Goal: Navigation & Orientation: Go to known website

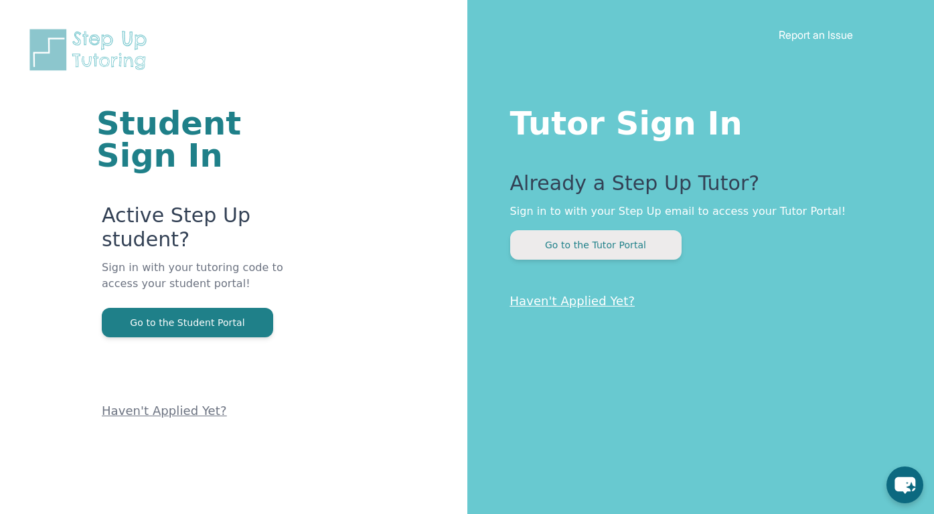
click at [602, 247] on button "Go to the Tutor Portal" at bounding box center [595, 244] width 171 height 29
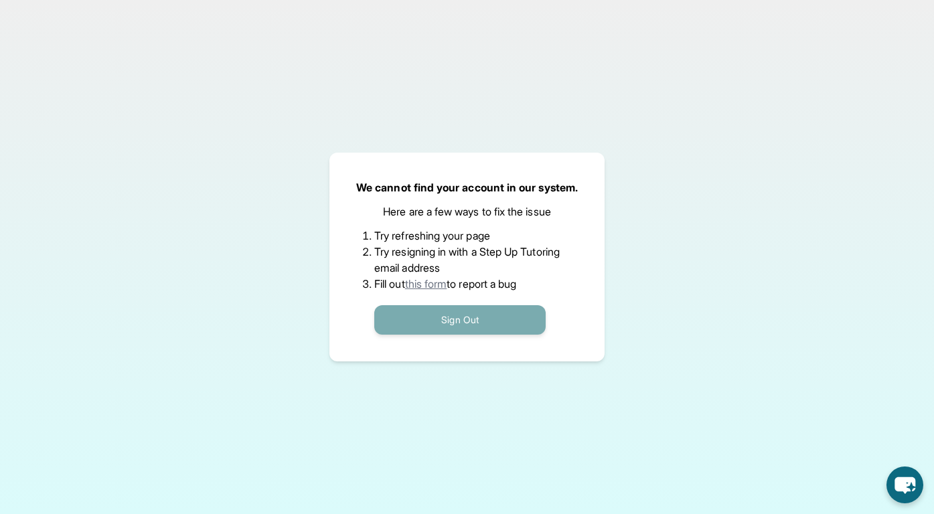
click at [435, 329] on button "Sign Out" at bounding box center [459, 319] width 171 height 29
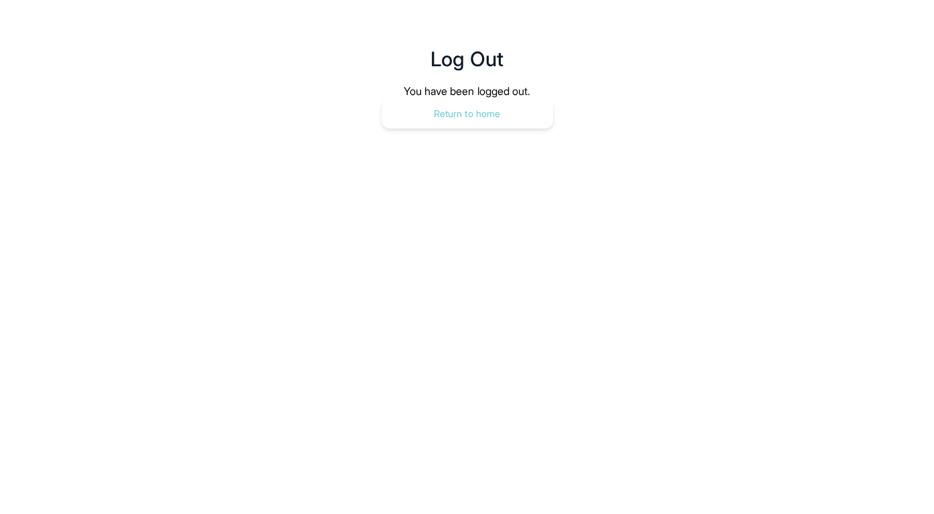
click at [435, 118] on button "Return to home" at bounding box center [467, 113] width 171 height 29
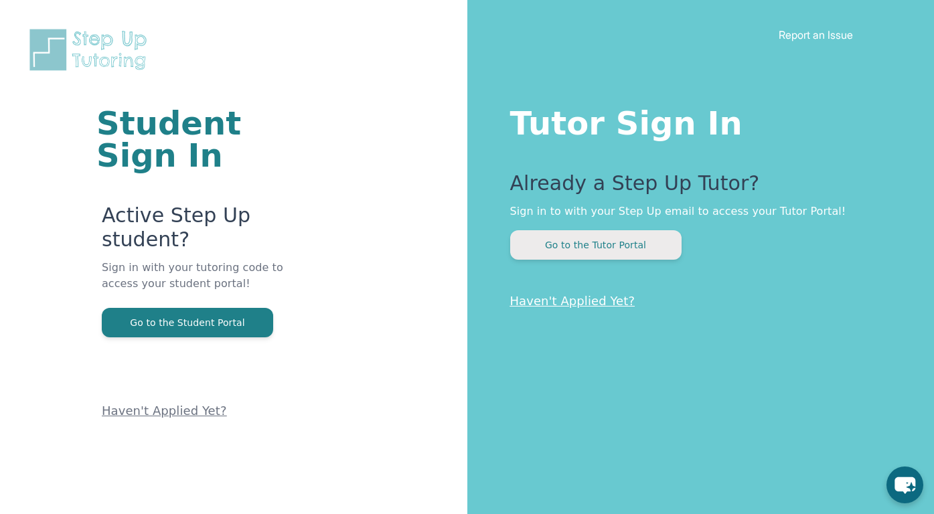
click at [628, 234] on button "Go to the Tutor Portal" at bounding box center [595, 244] width 171 height 29
click at [620, 242] on button "Go to the Tutor Portal" at bounding box center [595, 244] width 171 height 29
